Goal: Task Accomplishment & Management: Manage account settings

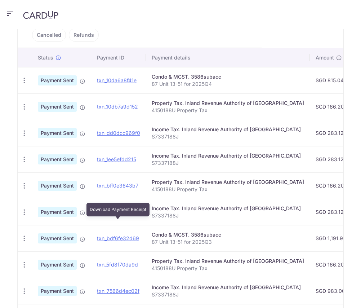
scroll to position [192, 0]
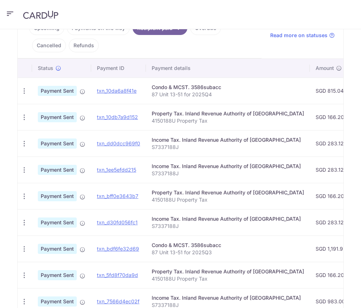
click at [28, 89] on icon "button" at bounding box center [25, 91] width 8 height 8
click at [87, 107] on span "PDF Receipt" at bounding box center [62, 110] width 49 height 7
